Goal: Check status: Check status

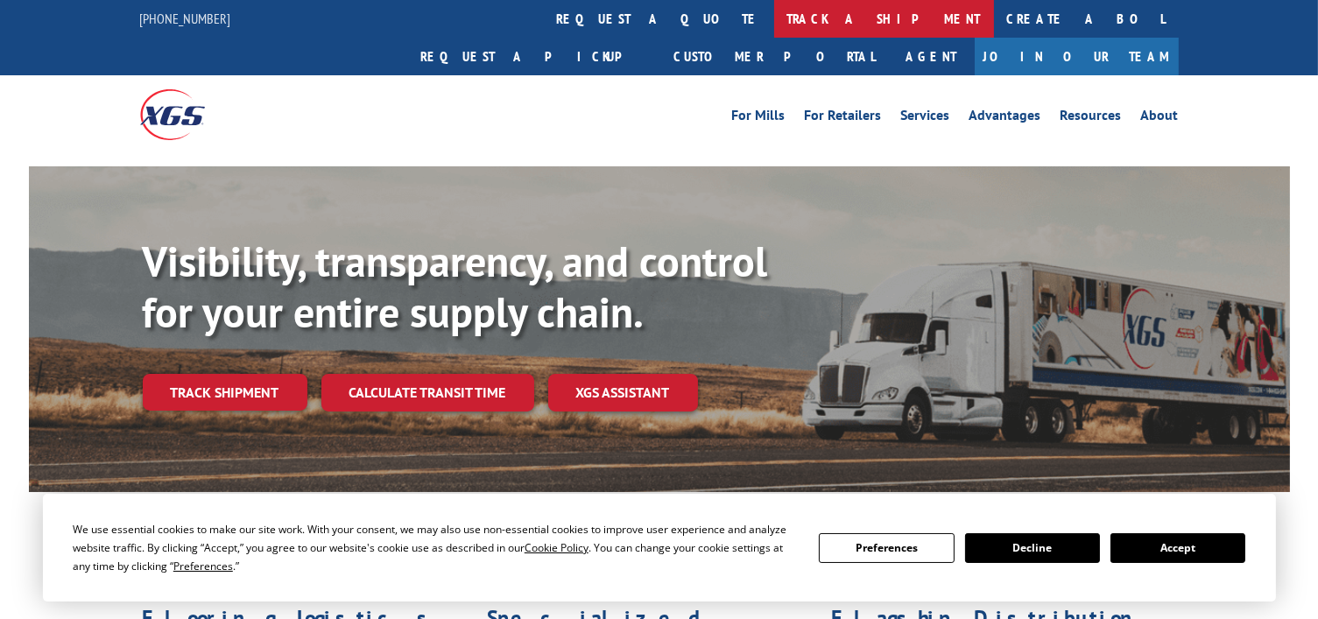
click at [774, 22] on link "track a shipment" at bounding box center [884, 19] width 220 height 38
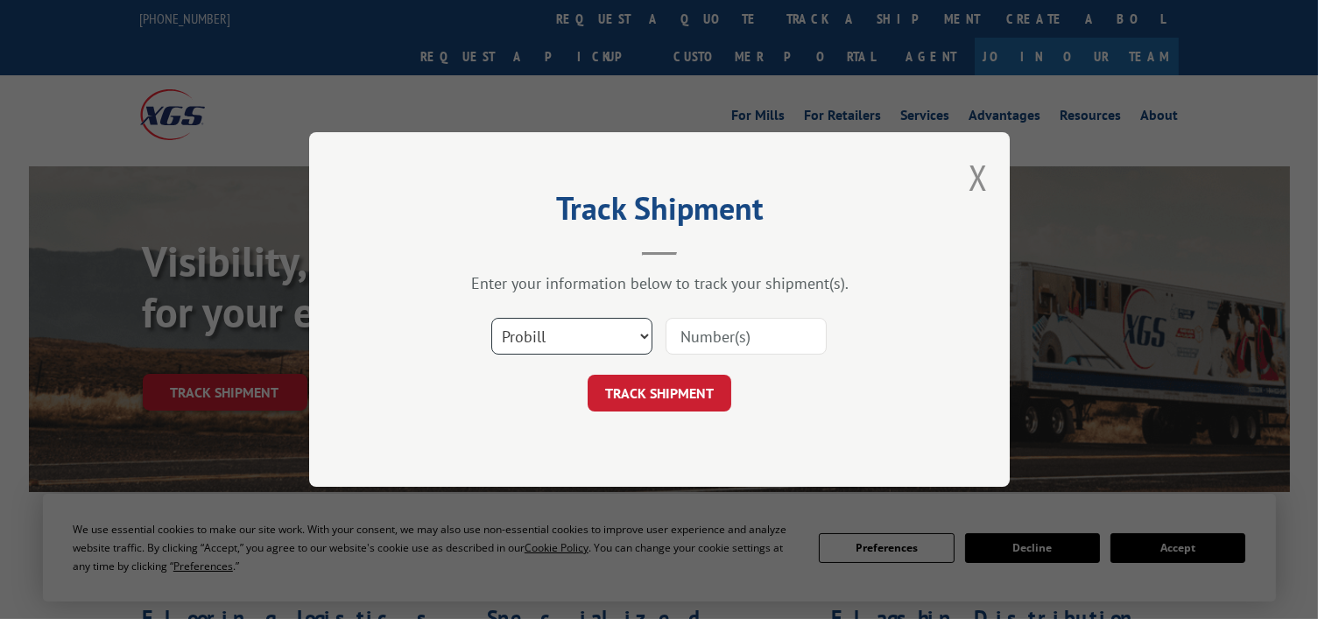
click at [602, 325] on select "Select category... Probill BOL PO" at bounding box center [571, 336] width 161 height 37
click at [558, 338] on select "Select category... Probill BOL PO" at bounding box center [571, 336] width 161 height 37
click at [535, 346] on select "Select category... Probill BOL PO" at bounding box center [571, 336] width 161 height 37
select select "bol"
click at [491, 318] on select "Select category... Probill BOL PO" at bounding box center [571, 336] width 161 height 37
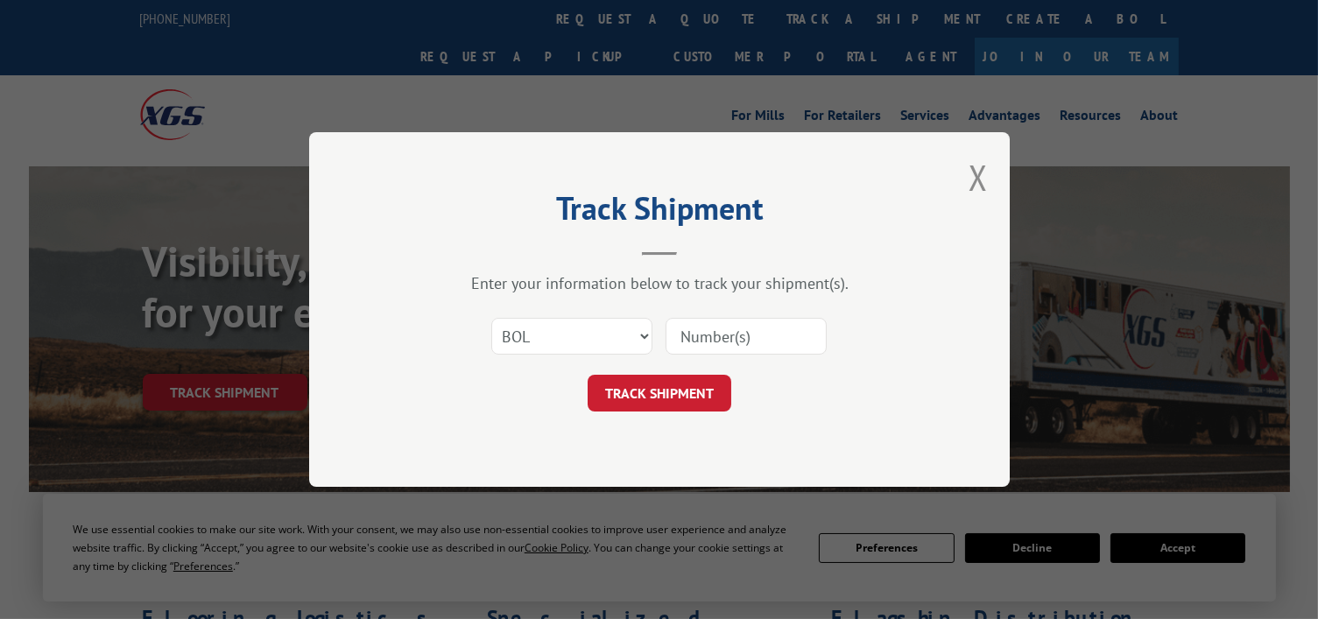
paste input "486907"
type input "486907"
click at [679, 385] on button "TRACK SHIPMENT" at bounding box center [660, 393] width 144 height 37
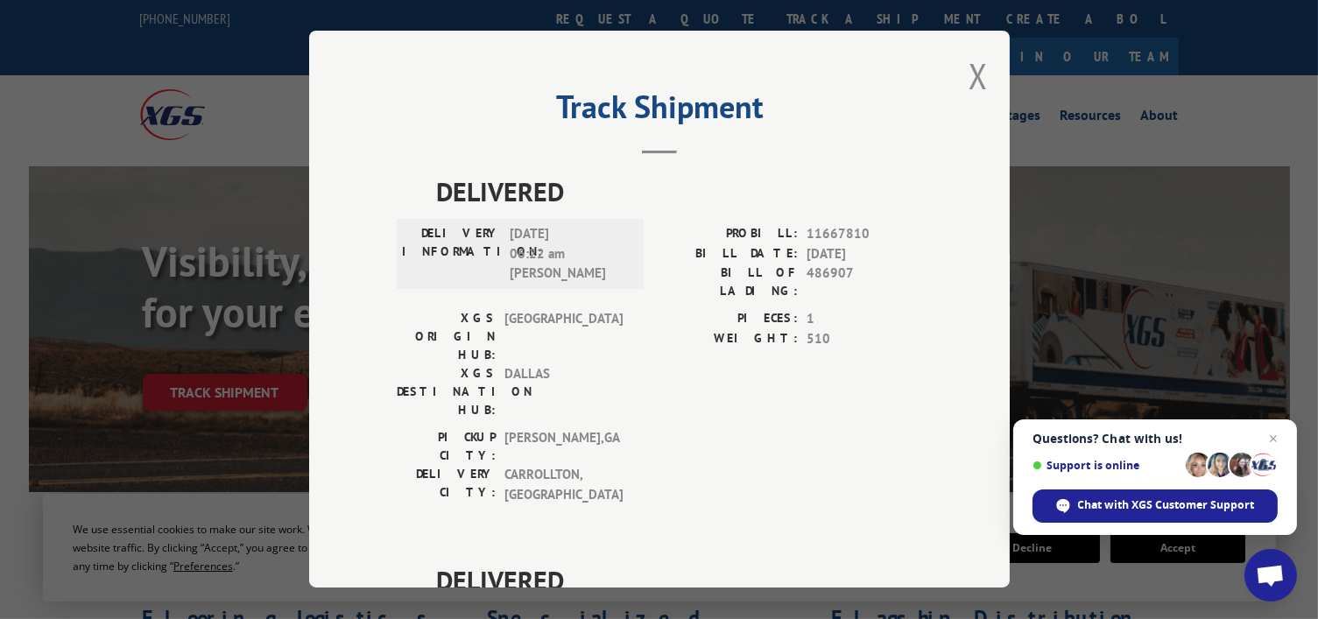
click at [982, 77] on div "Track Shipment DELIVERED DELIVERY INFORMATION: [DATE] 06:22 am [PERSON_NAME] PR…" at bounding box center [659, 309] width 700 height 557
click at [975, 78] on button "Close modal" at bounding box center [977, 76] width 19 height 46
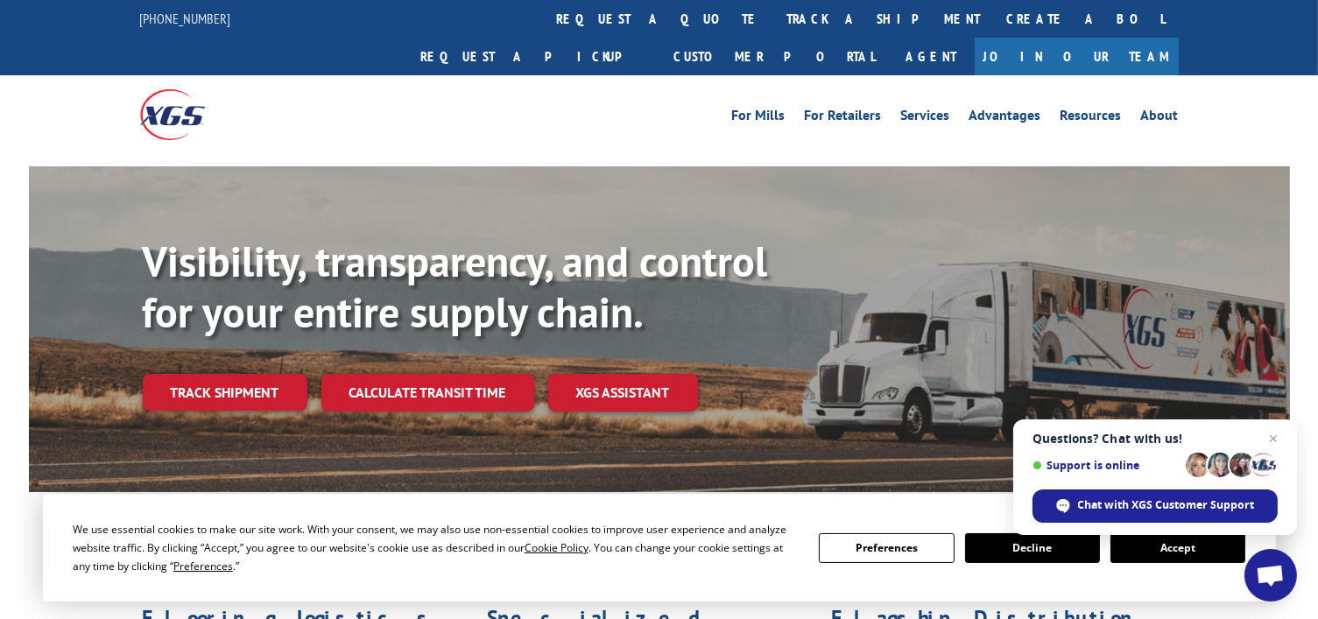
click at [774, 9] on link "track a shipment" at bounding box center [884, 19] width 220 height 38
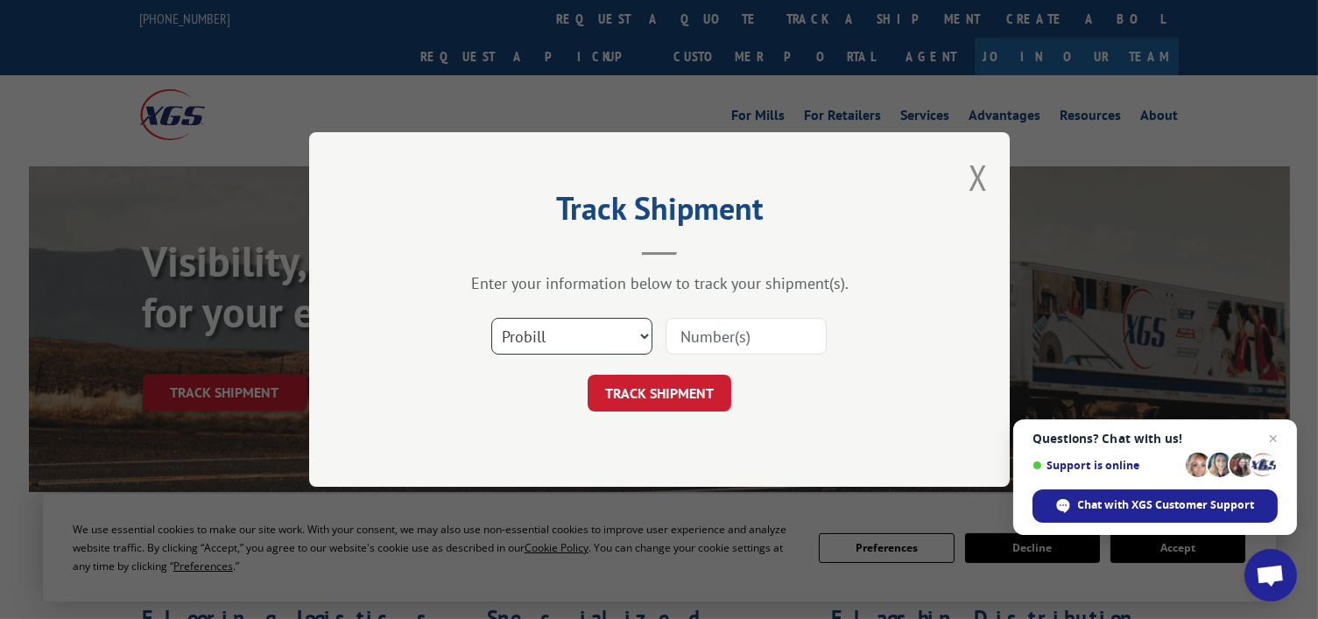
click at [558, 329] on select "Select category... Probill BOL PO" at bounding box center [571, 336] width 161 height 37
select select "po"
click at [491, 318] on select "Select category... Probill BOL PO" at bounding box center [571, 336] width 161 height 37
click at [736, 341] on input at bounding box center [745, 336] width 161 height 37
paste input "486907"
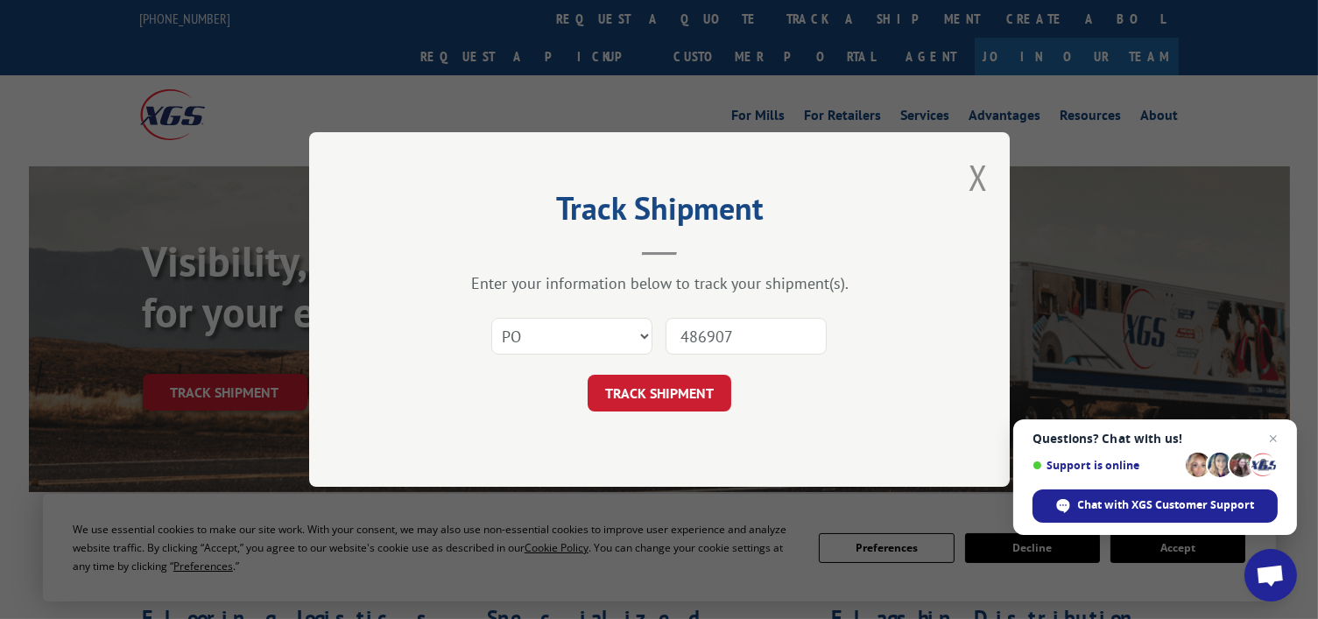
type input "486907"
click at [617, 334] on select "Select category... Probill BOL PO" at bounding box center [571, 336] width 161 height 37
select select "probill"
click at [491, 318] on select "Select category... Probill BOL PO" at bounding box center [571, 336] width 161 height 37
click at [682, 401] on button "TRACK SHIPMENT" at bounding box center [660, 393] width 144 height 37
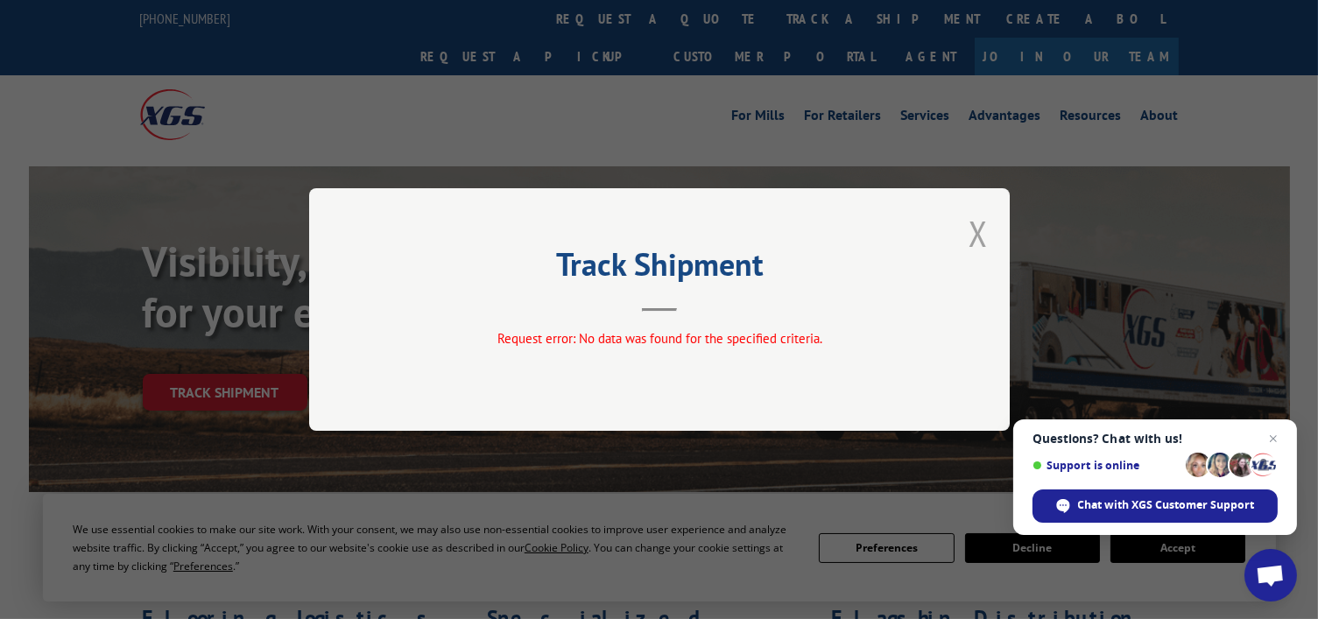
click at [987, 225] on button "Close modal" at bounding box center [977, 233] width 19 height 46
